Goal: Check status: Check status

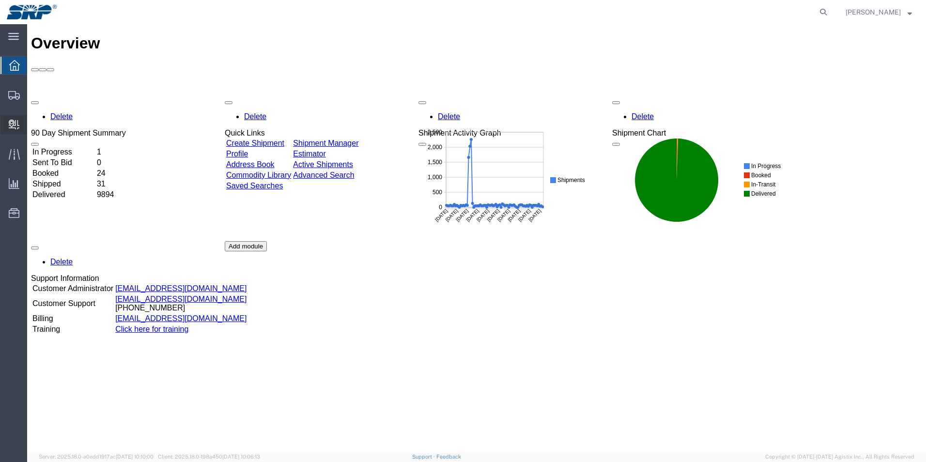
click at [14, 123] on icon at bounding box center [14, 125] width 11 height 10
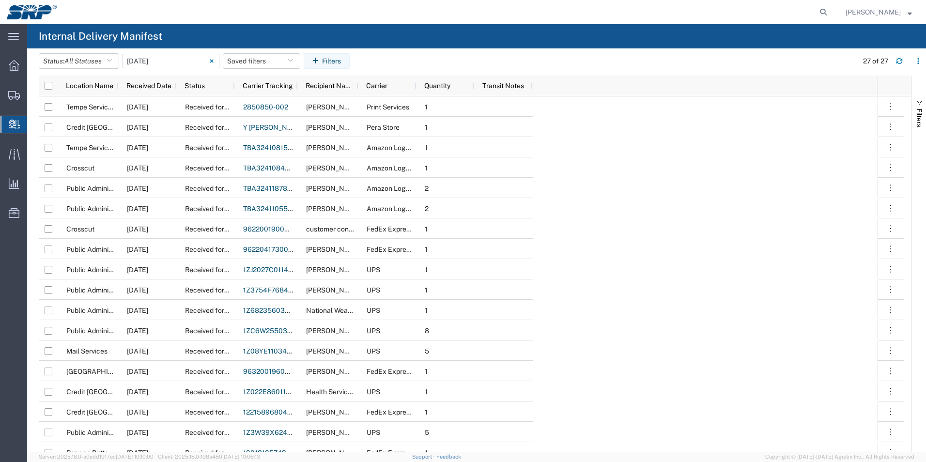
click at [170, 61] on input "09/04/2025 - 09/04/2025" at bounding box center [170, 61] width 97 height 15
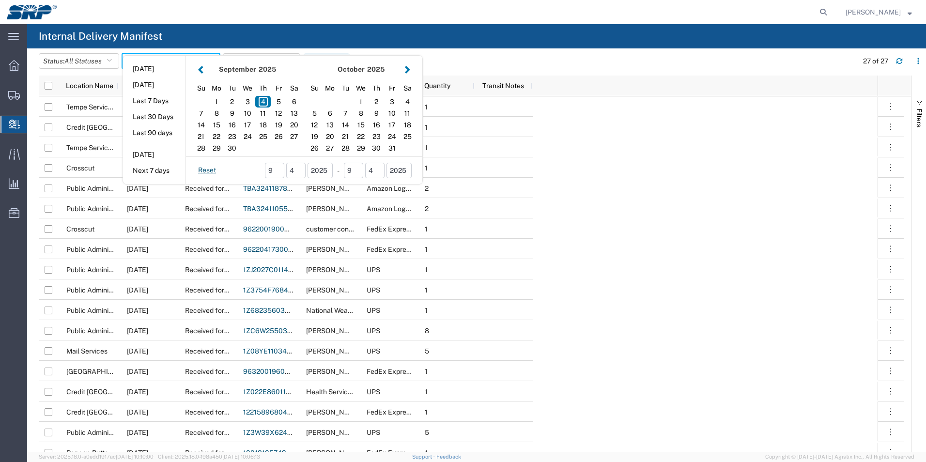
click at [203, 70] on button "button" at bounding box center [201, 69] width 10 height 13
click at [333, 148] on div "25" at bounding box center [329, 148] width 15 height 12
type input "08/25/2025"
type input "08/25/2025 - 08/25/2025"
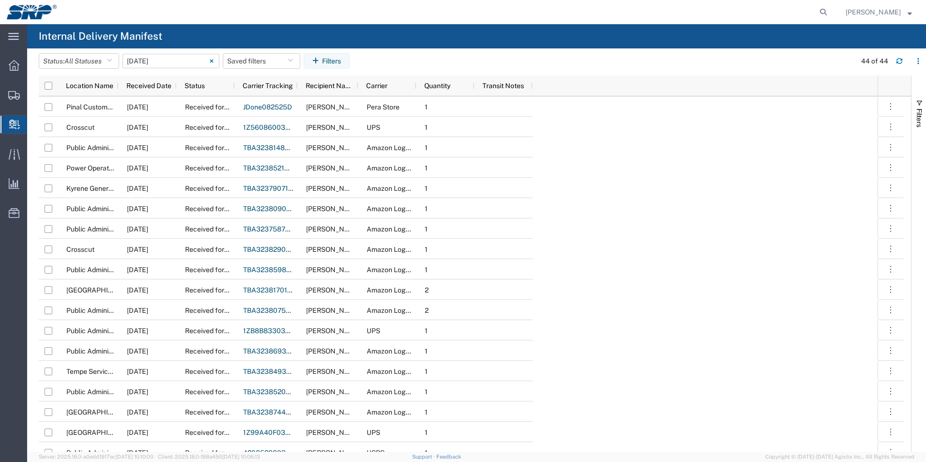
click at [182, 61] on input "08/25/2025 - 08/25/2025" at bounding box center [170, 61] width 97 height 15
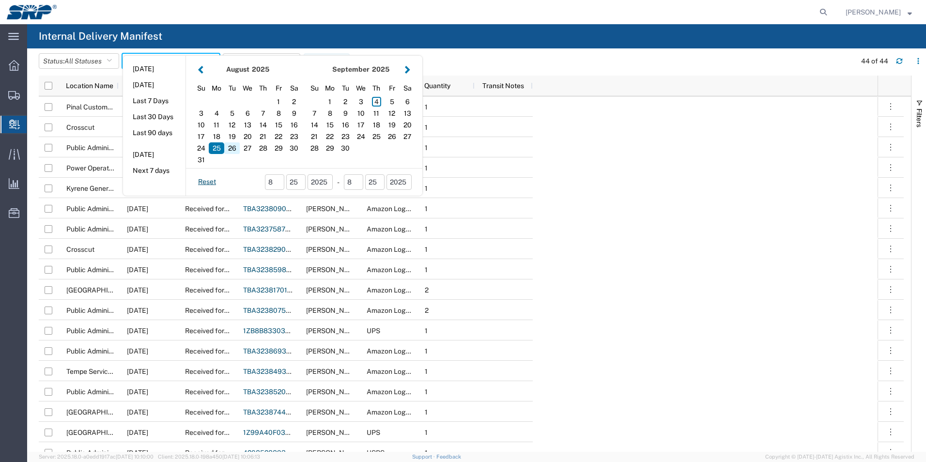
click at [237, 147] on div "26" at bounding box center [231, 148] width 15 height 12
type input "08/26/2025"
type input "08/26/2025 - 08/26/2025"
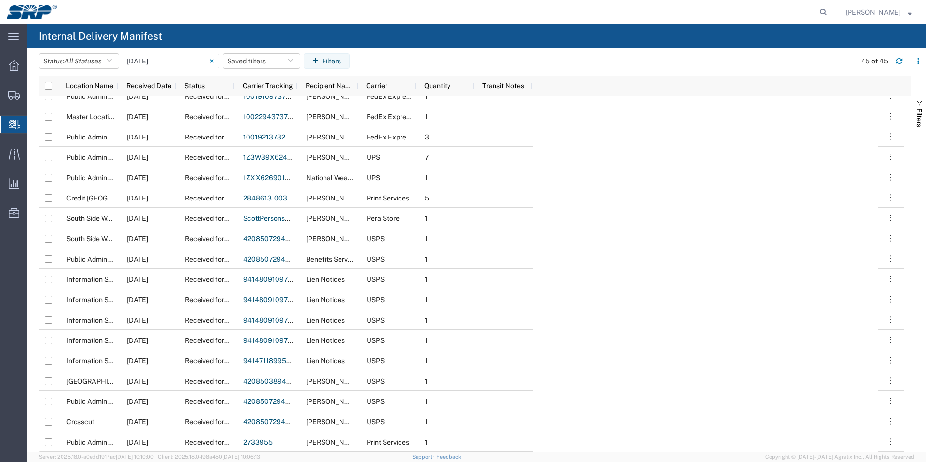
click at [179, 60] on input "08/26/2025 - 08/26/2025" at bounding box center [170, 61] width 97 height 15
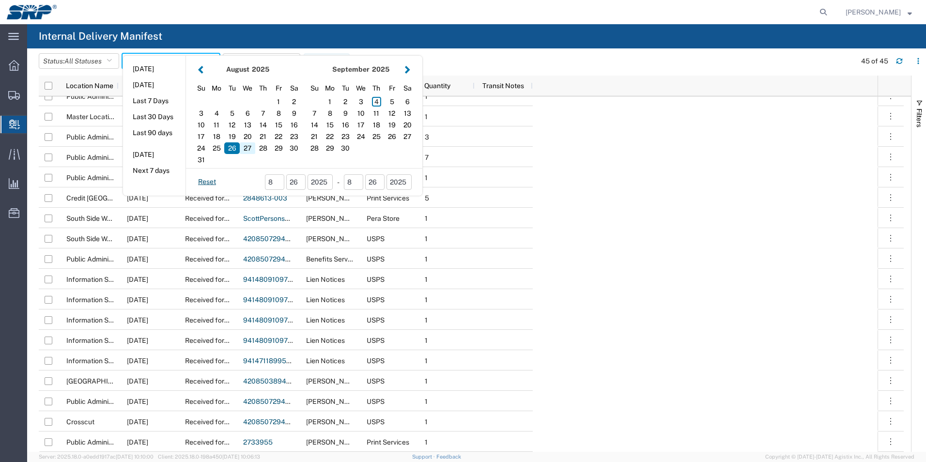
click at [252, 147] on div "27" at bounding box center [247, 148] width 15 height 12
type input "08/27/2025"
type input "08/27/2025 - 08/27/2025"
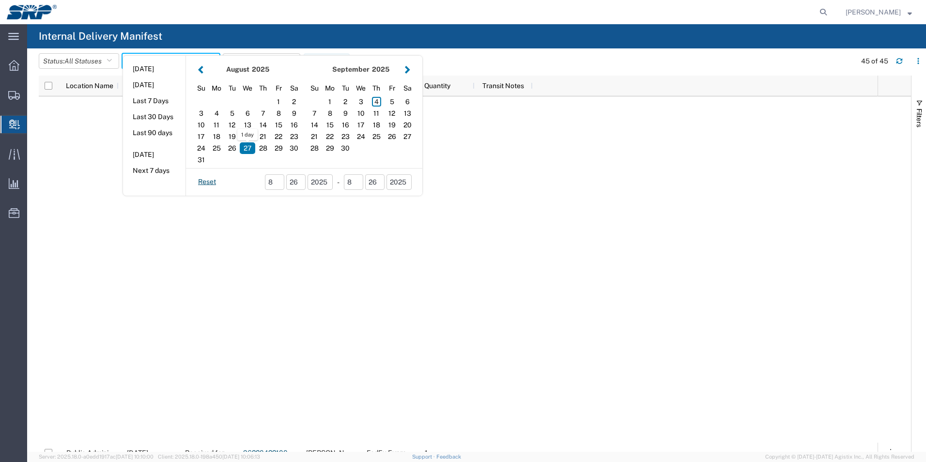
click at [0, 0] on div at bounding box center [0, 0] width 0 height 0
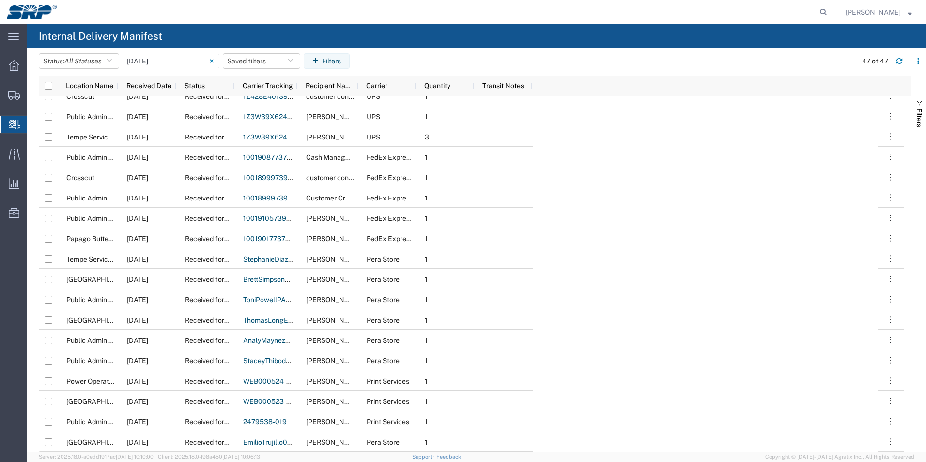
click at [170, 61] on input "08/27/2025 - 08/27/2025" at bounding box center [170, 61] width 97 height 15
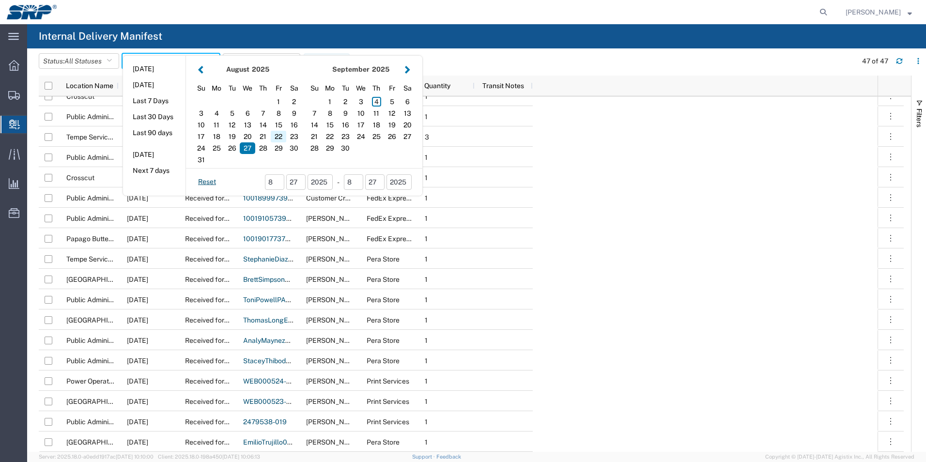
click at [282, 137] on div "22" at bounding box center [278, 137] width 15 height 12
type input "08/22/2025"
type input "08/22/2025 - 08/22/2025"
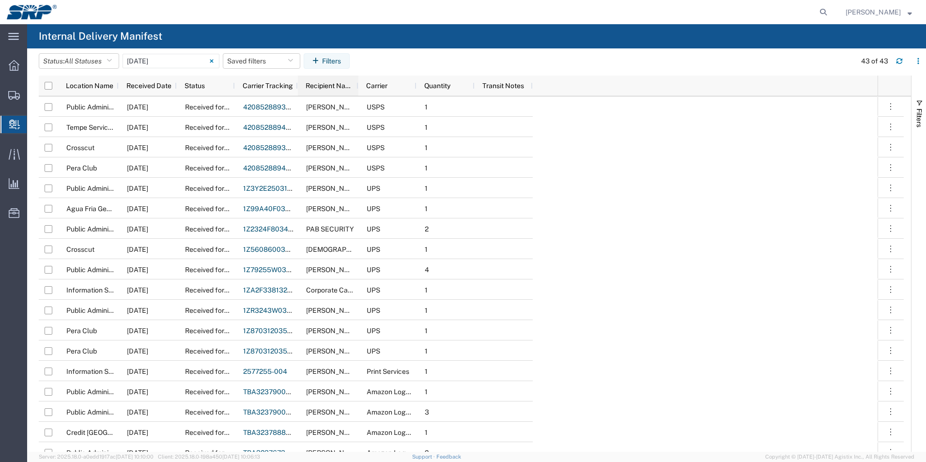
click at [330, 85] on span "Recipient Name" at bounding box center [329, 86] width 49 height 8
